Goal: Entertainment & Leisure: Consume media (video, audio)

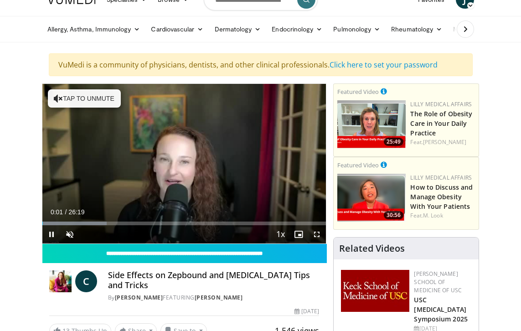
scroll to position [18, 0]
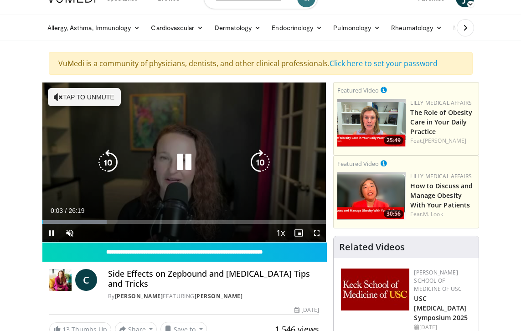
click at [95, 98] on button "Tap to unmute" at bounding box center [84, 97] width 73 height 18
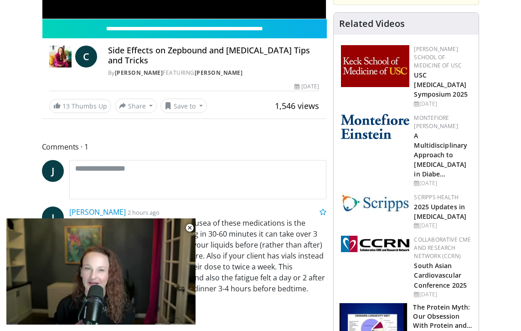
scroll to position [242, 0]
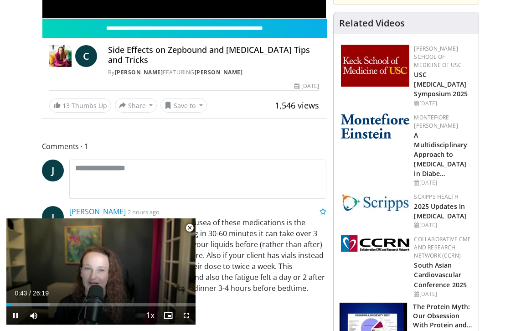
click at [188, 230] on span "Video Player" at bounding box center [190, 228] width 18 height 18
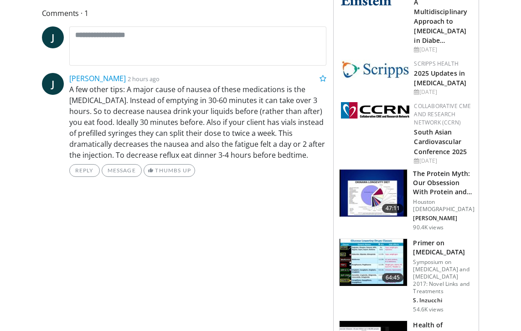
scroll to position [367, 0]
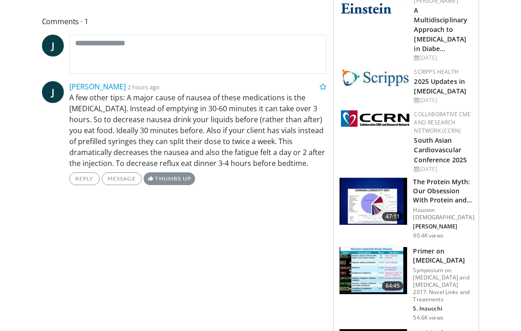
click at [179, 184] on link "Thumbs Up" at bounding box center [170, 178] width 52 height 13
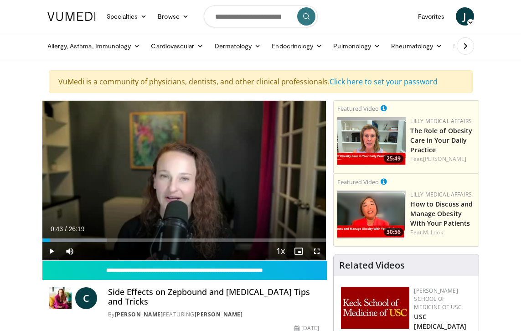
scroll to position [0, 0]
click at [51, 253] on span "Video Player" at bounding box center [51, 251] width 18 height 18
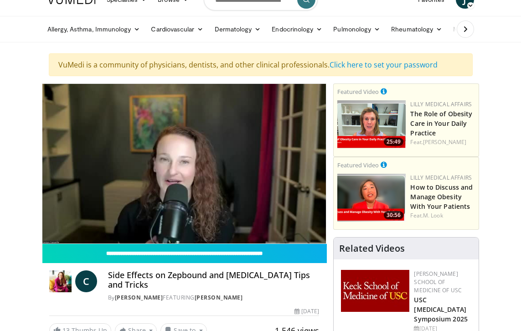
scroll to position [18, 0]
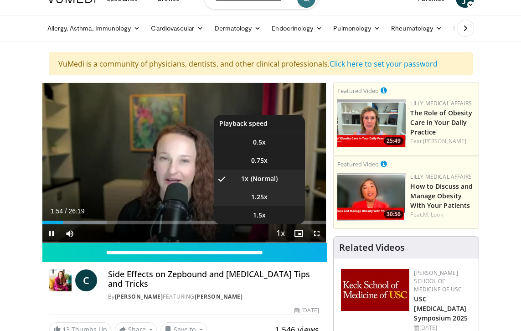
click at [261, 197] on span "1.25x" at bounding box center [259, 196] width 16 height 9
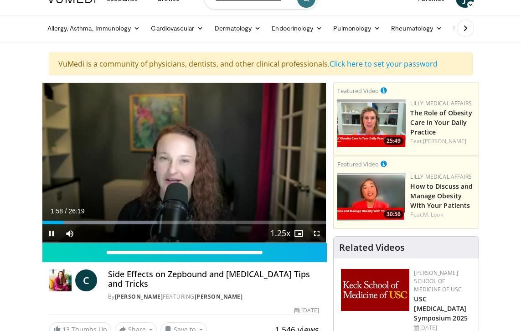
click at [314, 232] on span "Video Player" at bounding box center [317, 233] width 18 height 18
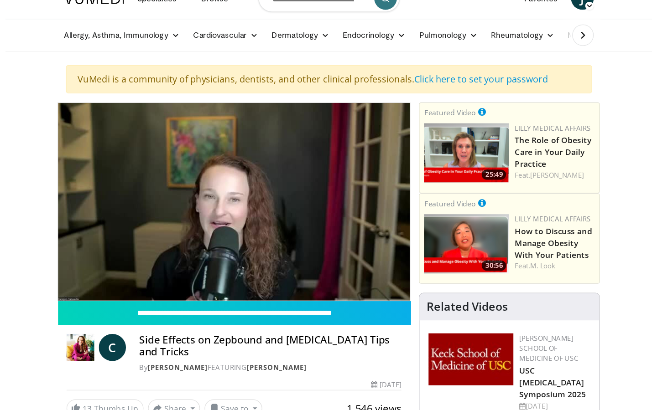
scroll to position [0, 0]
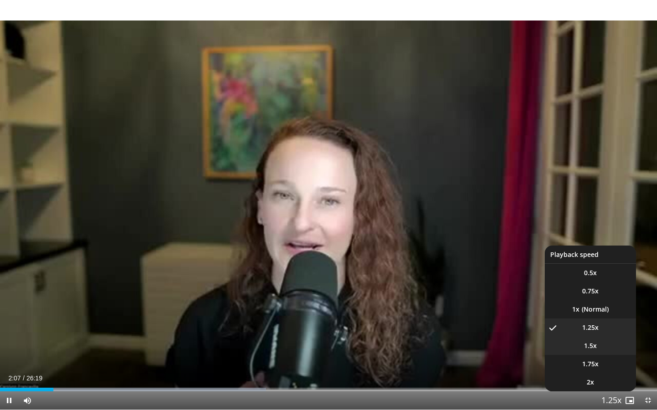
click at [521, 331] on span "1.5x" at bounding box center [590, 346] width 13 height 9
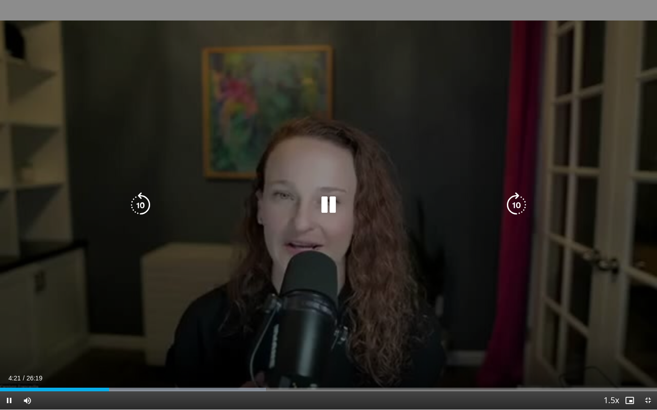
click at [332, 208] on icon "Video Player" at bounding box center [329, 205] width 26 height 26
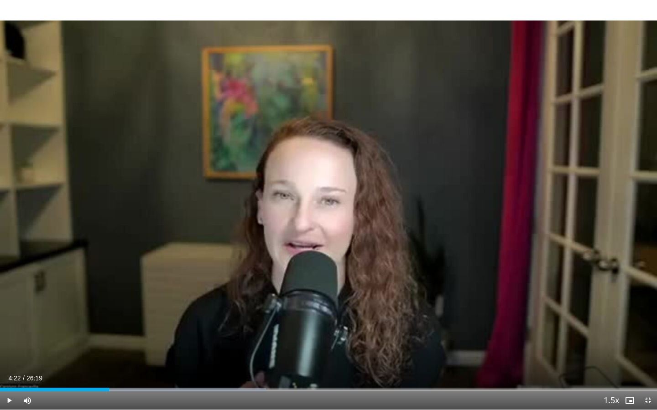
click at [521, 331] on span "Video Player" at bounding box center [647, 401] width 18 height 18
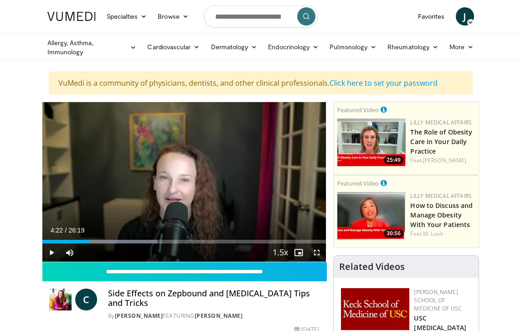
click at [466, 16] on span "J" at bounding box center [465, 16] width 18 height 18
